Goal: Use online tool/utility: Utilize a website feature to perform a specific function

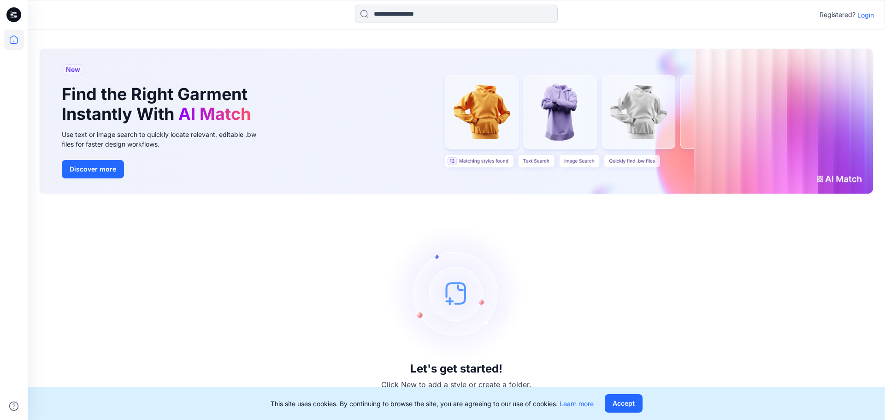
click at [865, 15] on p "Login" at bounding box center [866, 15] width 17 height 10
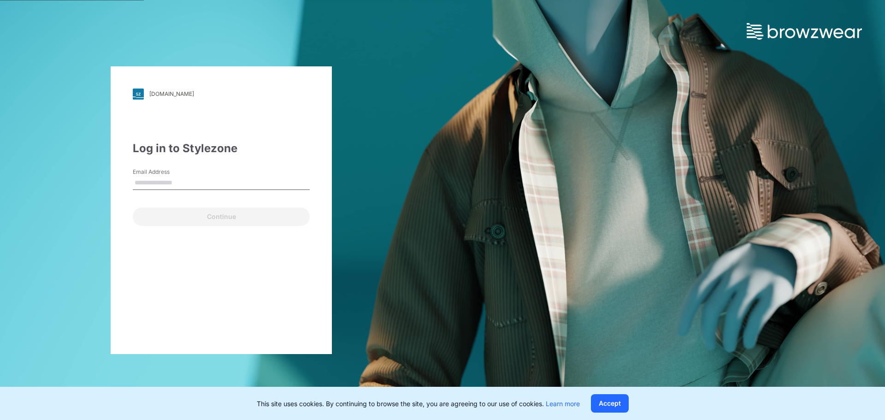
type input "**********"
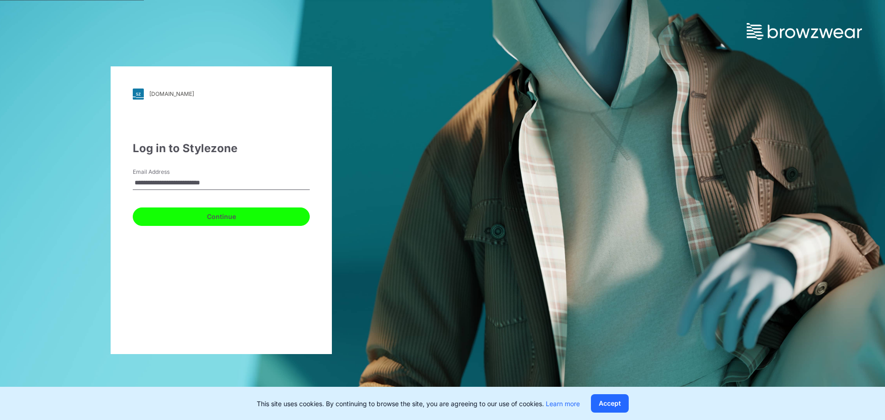
click at [196, 216] on button "Continue" at bounding box center [221, 217] width 177 height 18
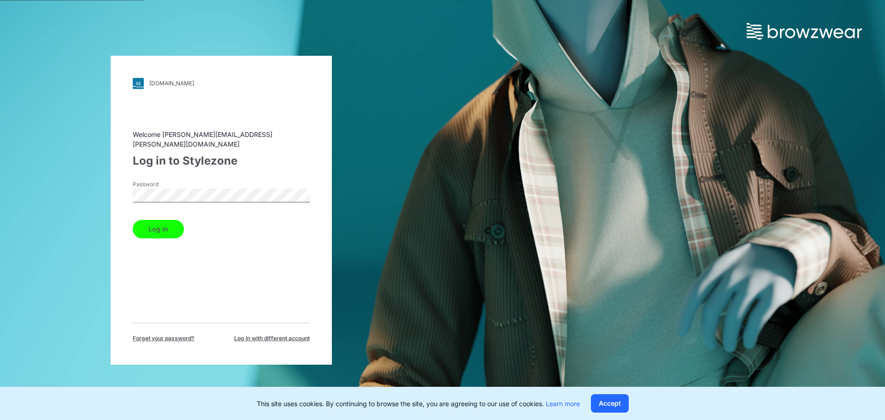
click at [154, 224] on button "Log in" at bounding box center [158, 229] width 51 height 18
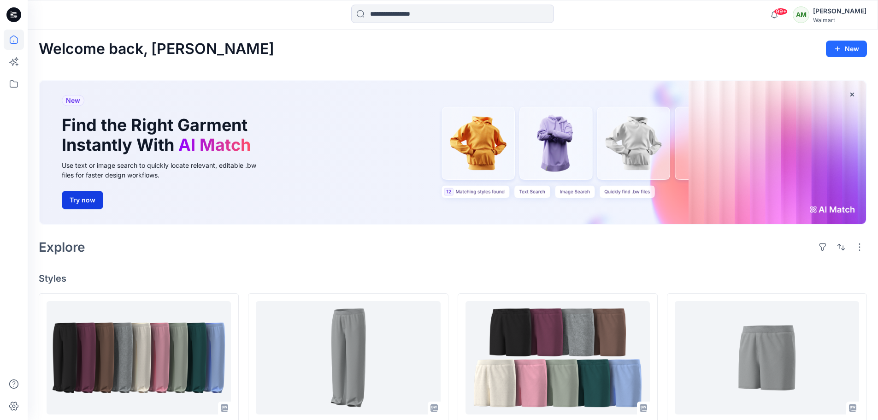
click at [82, 196] on button "Try now" at bounding box center [83, 200] width 42 height 18
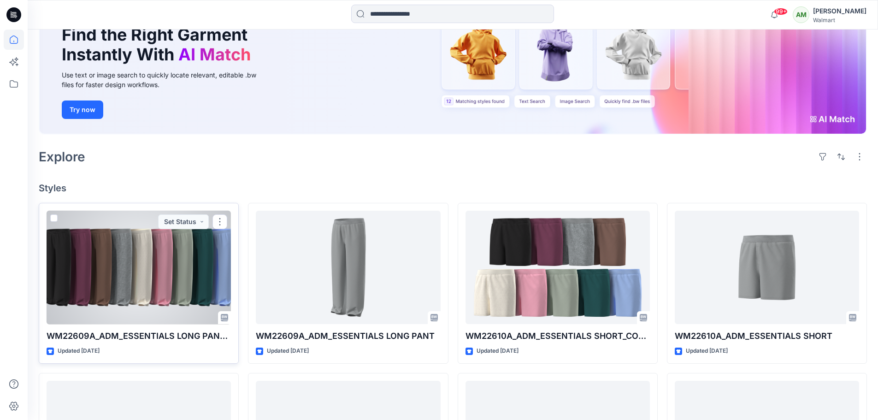
scroll to position [92, 0]
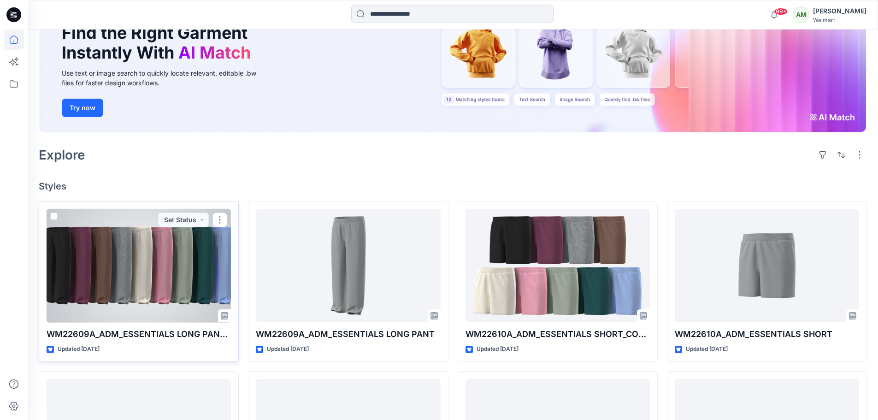
click at [160, 268] on div at bounding box center [139, 266] width 184 height 114
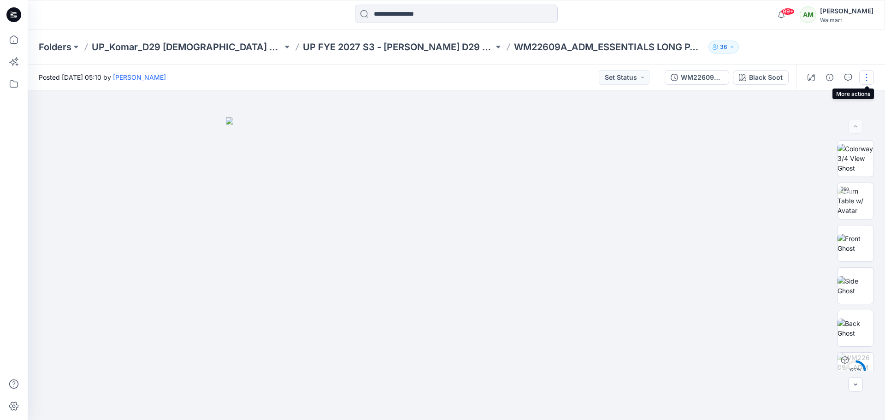
click at [868, 77] on button "button" at bounding box center [867, 77] width 15 height 15
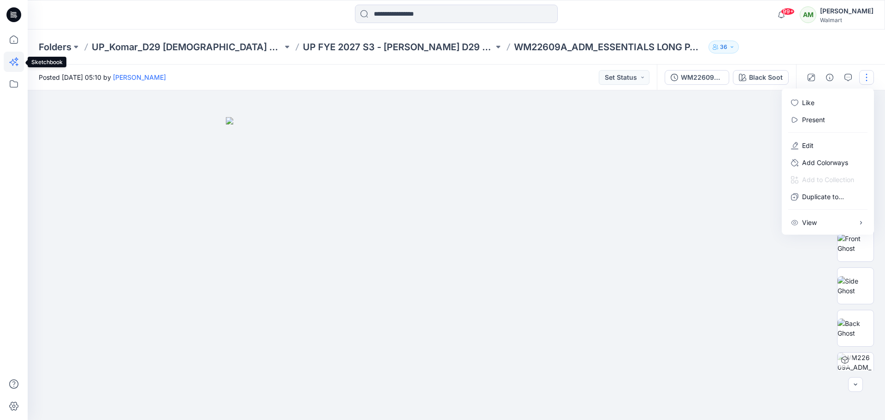
click at [15, 60] on icon at bounding box center [14, 62] width 20 height 20
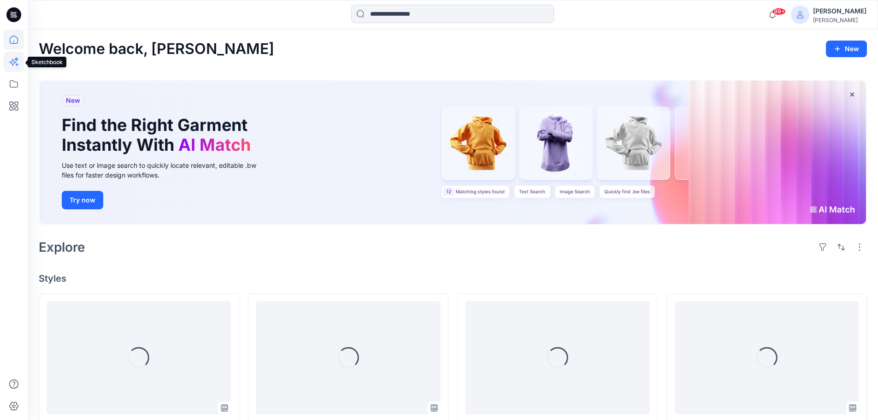
click at [12, 68] on icon at bounding box center [14, 62] width 20 height 20
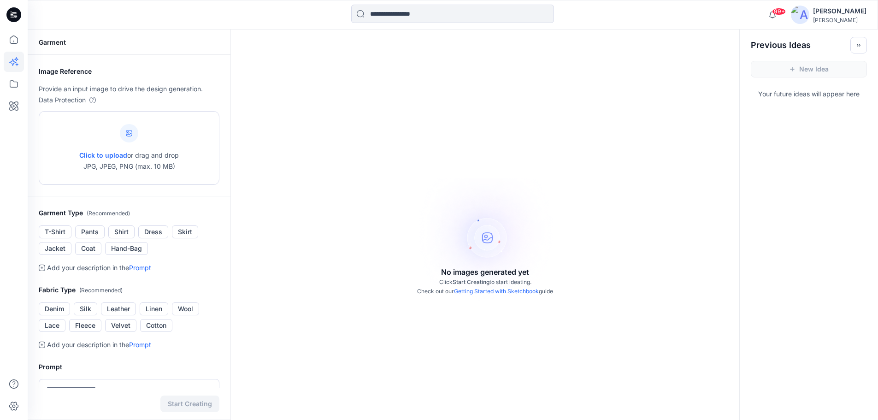
click at [131, 135] on icon at bounding box center [129, 133] width 6 height 6
type input "**********"
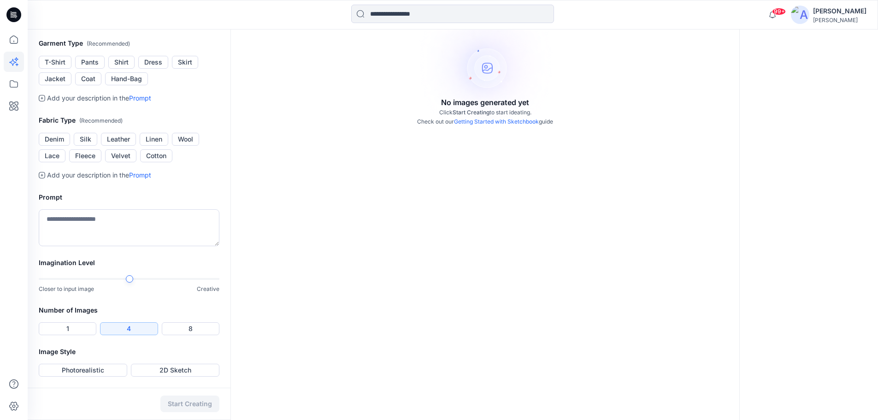
scroll to position [231, 0]
click at [141, 102] on link "Prompt" at bounding box center [140, 98] width 22 height 8
click at [154, 155] on button "Cotton" at bounding box center [156, 155] width 32 height 13
click at [140, 177] on link "Prompt" at bounding box center [140, 175] width 22 height 8
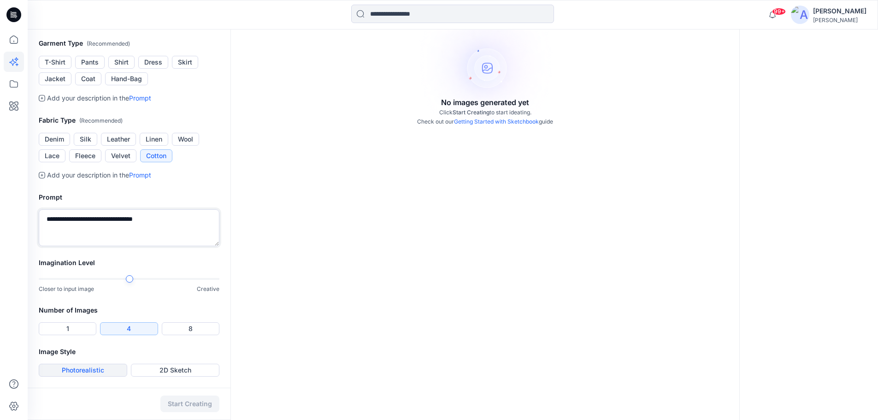
type textarea "**********"
click at [103, 371] on button "Photorealistic" at bounding box center [83, 370] width 89 height 13
click at [187, 399] on button "Start Creating" at bounding box center [189, 404] width 59 height 17
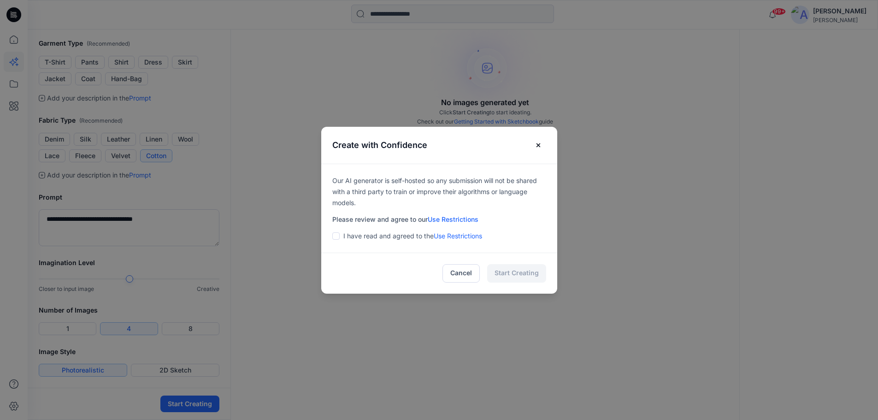
drag, startPoint x: 341, startPoint y: 237, endPoint x: 359, endPoint y: 246, distance: 19.8
click at [340, 237] on span at bounding box center [335, 235] width 7 height 7
click at [524, 271] on button "Start Creating" at bounding box center [516, 273] width 59 height 18
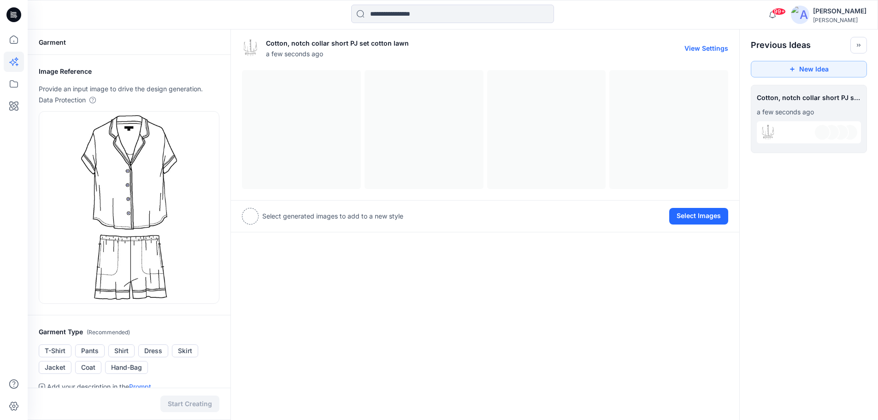
click at [697, 50] on button "View Settings" at bounding box center [707, 48] width 44 height 8
click at [317, 143] on div at bounding box center [485, 129] width 487 height 119
click at [410, 143] on div at bounding box center [485, 129] width 487 height 119
click at [511, 143] on div at bounding box center [485, 129] width 487 height 119
click at [712, 116] on div at bounding box center [485, 129] width 487 height 119
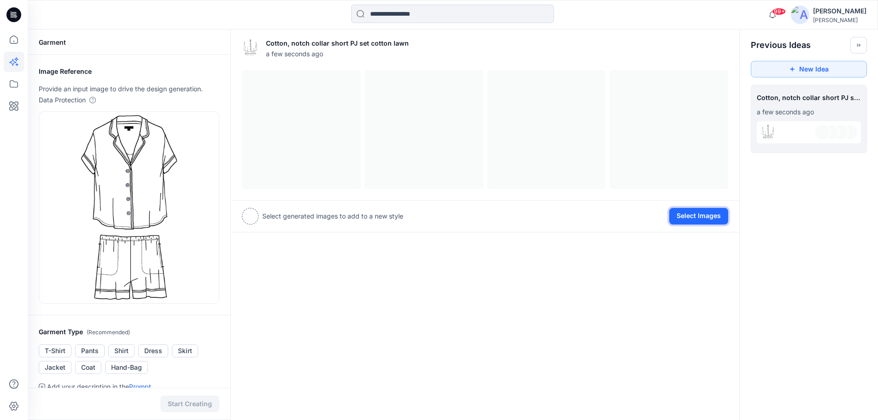
click at [694, 215] on button "Select Images" at bounding box center [699, 216] width 59 height 17
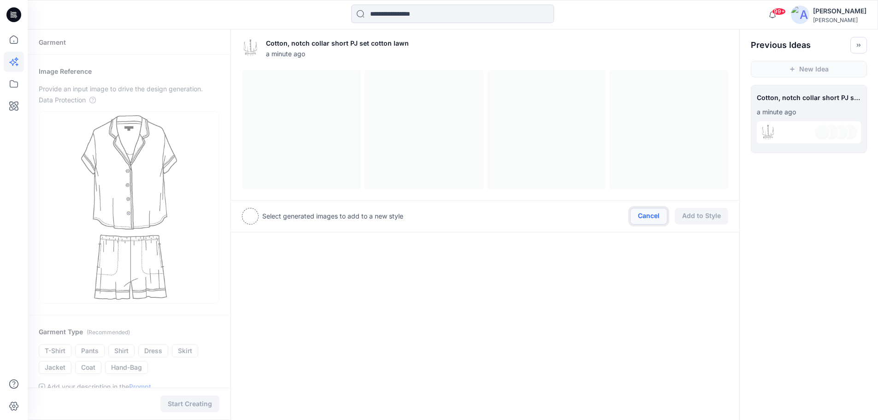
click at [651, 218] on button "Cancel" at bounding box center [648, 216] width 37 height 17
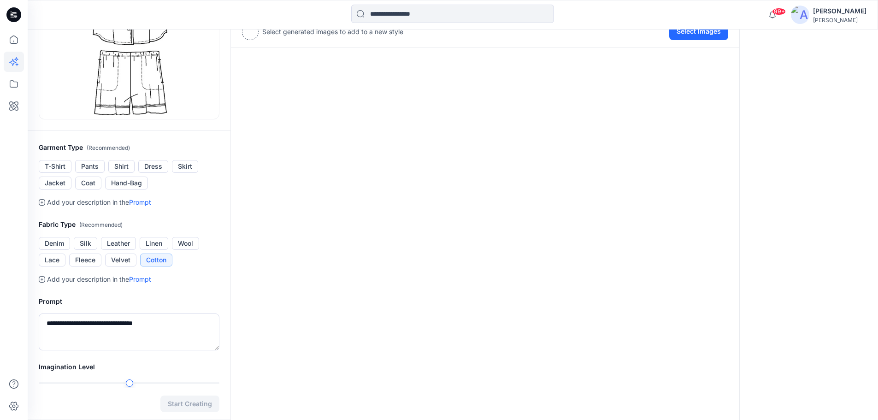
scroll to position [289, 0]
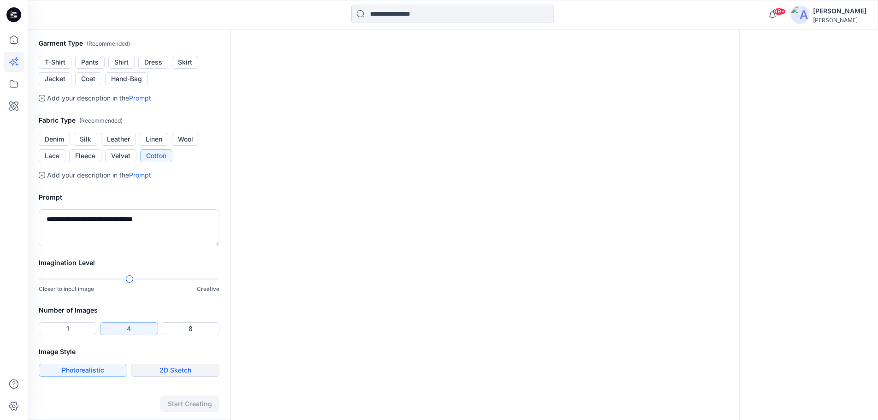
click at [170, 370] on button "2D Sketch" at bounding box center [175, 370] width 89 height 13
click at [193, 401] on button "Start Creating" at bounding box center [189, 404] width 59 height 17
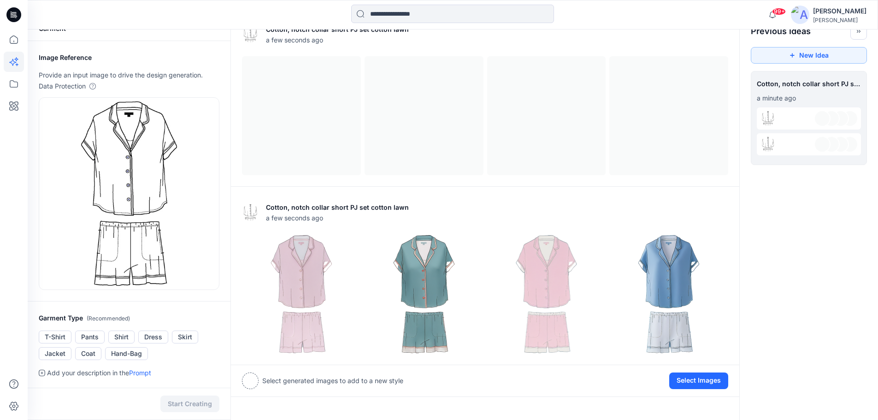
scroll to position [0, 0]
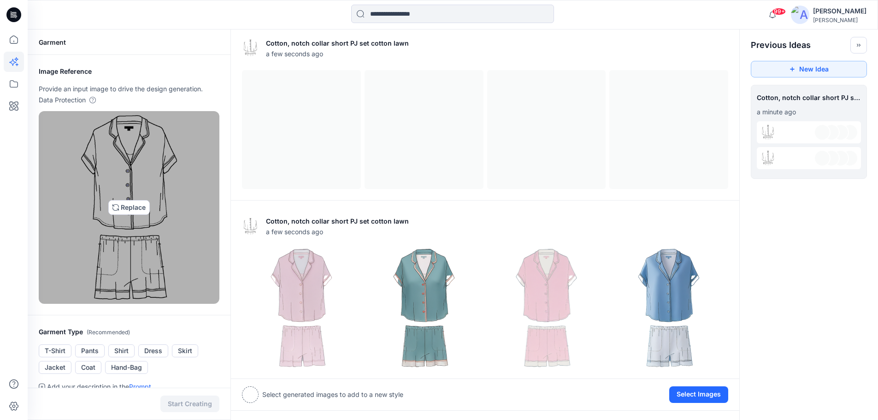
click at [123, 207] on img at bounding box center [128, 207] width 95 height 184
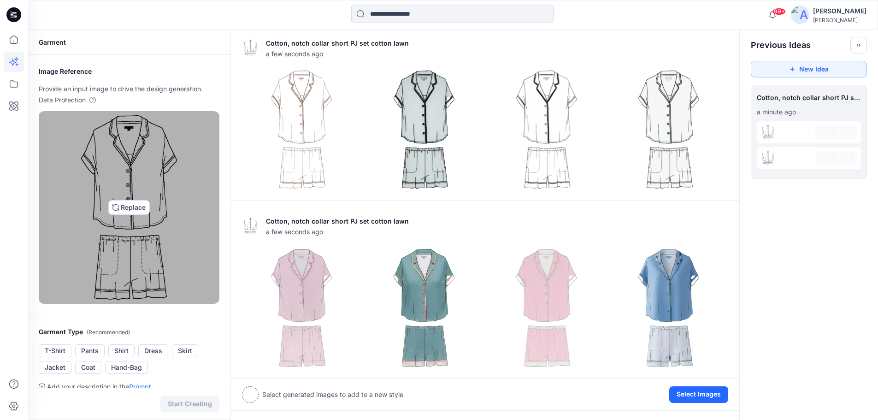
click at [137, 204] on img at bounding box center [128, 207] width 95 height 184
type input "**********"
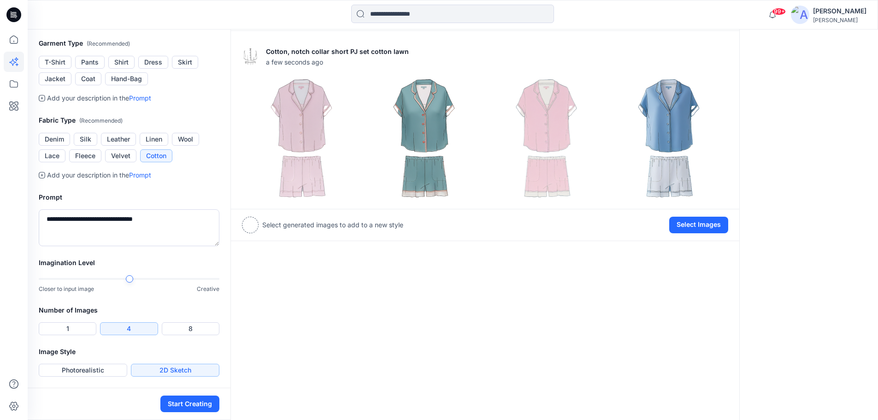
scroll to position [289, 0]
click at [106, 368] on button "Photorealistic" at bounding box center [83, 370] width 89 height 13
click at [196, 401] on button "Start Creating" at bounding box center [189, 404] width 59 height 17
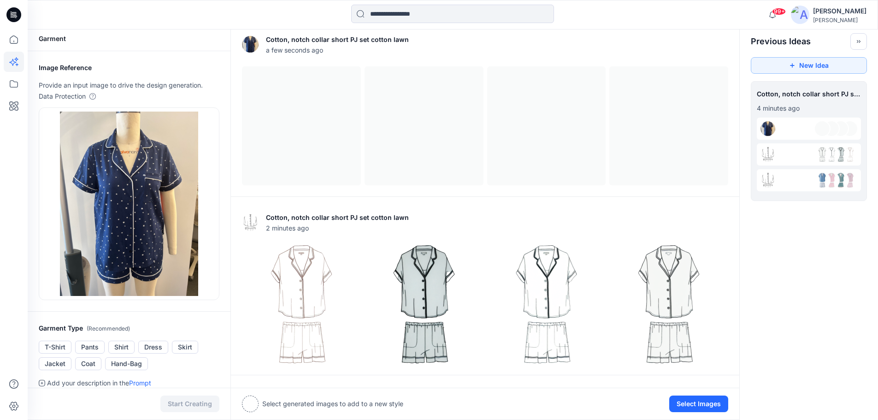
scroll to position [0, 0]
